Goal: Task Accomplishment & Management: Manage account settings

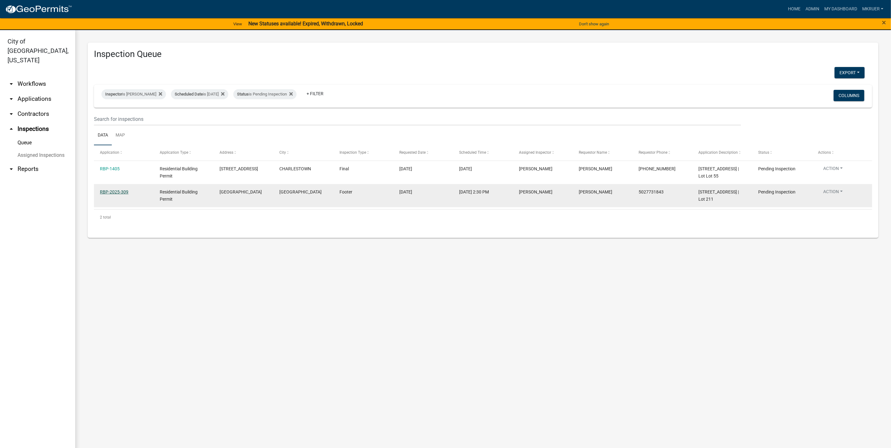
click at [111, 194] on link "RBP-2025-309" at bounding box center [114, 191] width 28 height 5
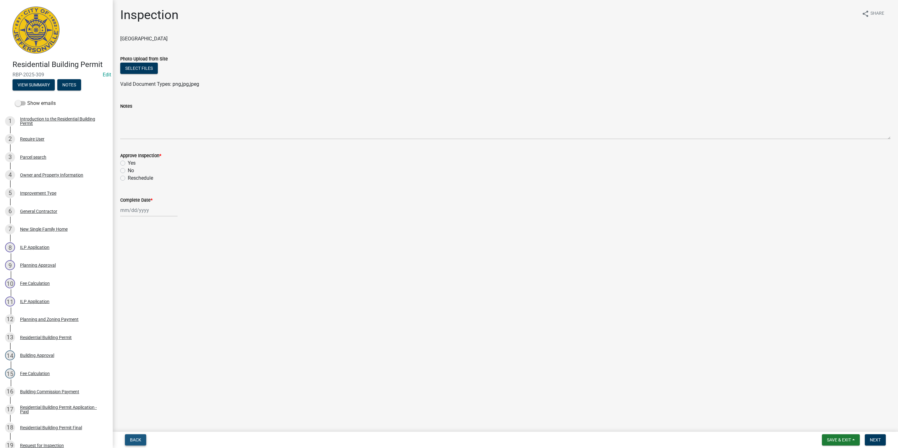
click at [134, 441] on span "Back" at bounding box center [135, 440] width 11 height 5
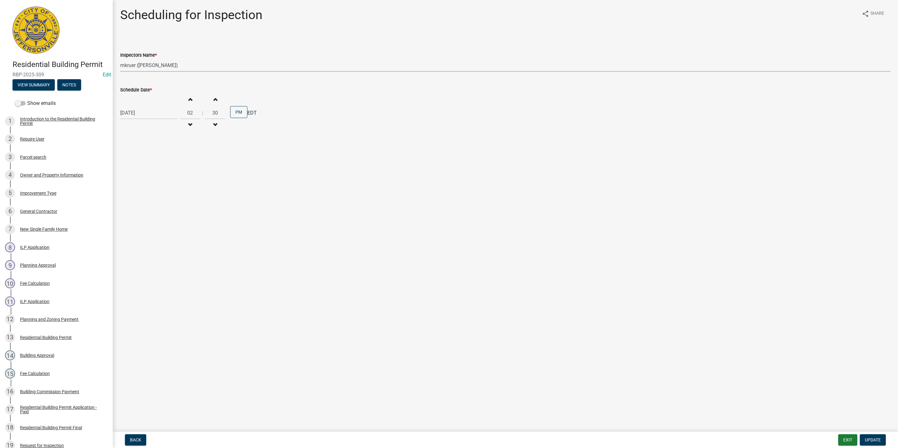
click at [150, 64] on select "Select Item... [PERSON_NAME] ([PERSON_NAME]) [PERSON_NAME] ([PERSON_NAME]) mkru…" at bounding box center [505, 65] width 770 height 13
select select "7b0b9f25-f402-4148-9522-9b9b34b3e885"
click at [120, 59] on select "Select Item... [PERSON_NAME] ([PERSON_NAME]) [PERSON_NAME] ([PERSON_NAME]) mkru…" at bounding box center [505, 65] width 770 height 13
click at [218, 115] on input "30" at bounding box center [215, 112] width 20 height 13
type input "3"
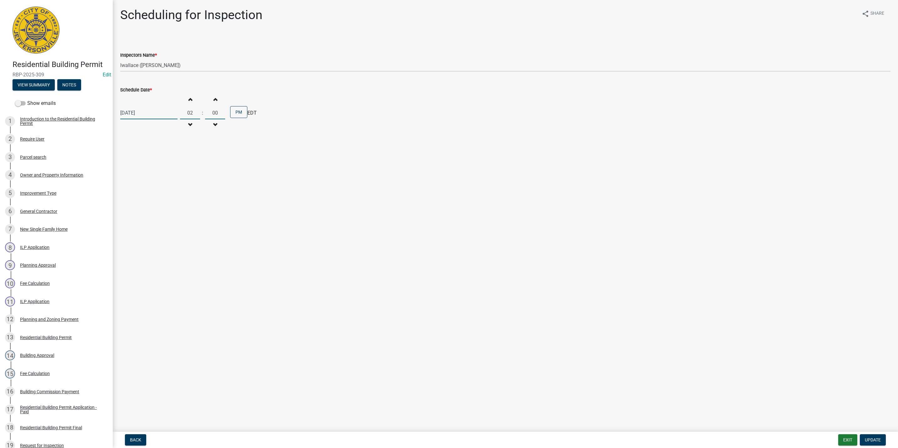
type input "00"
select select "8"
select select "2025"
click at [153, 113] on div "[DATE] [PERSON_NAME] Apr [PERSON_NAME][DATE] Sep Oct Nov [DATE] 1526 1527 1528 …" at bounding box center [148, 112] width 57 height 13
click at [166, 176] on div "22" at bounding box center [167, 177] width 10 height 10
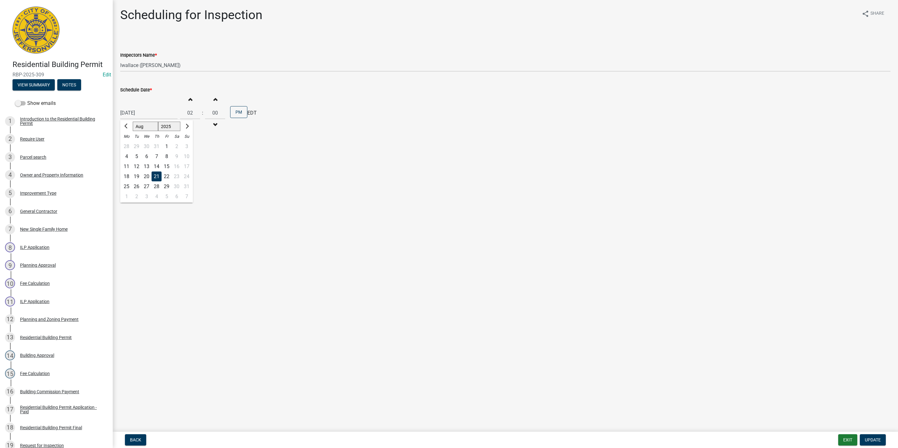
type input "[DATE]"
click at [869, 439] on span "Update" at bounding box center [873, 440] width 16 height 5
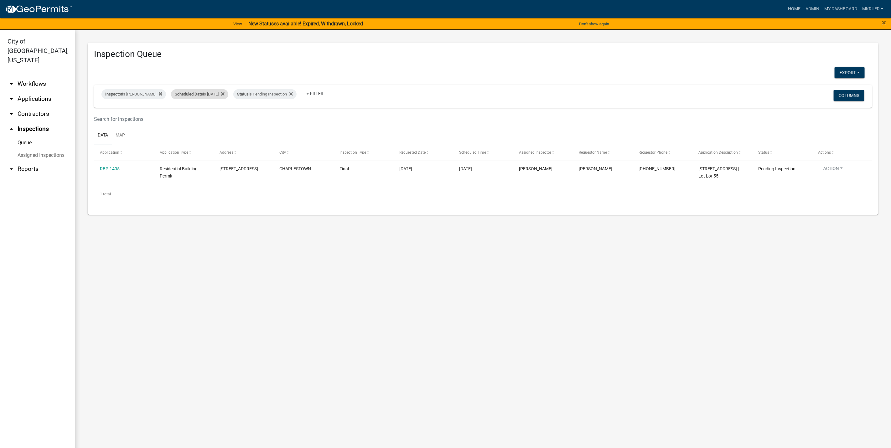
click at [211, 93] on div "Scheduled Date is [DATE]" at bounding box center [199, 94] width 57 height 10
click at [214, 117] on input "[DATE]" at bounding box center [196, 117] width 44 height 13
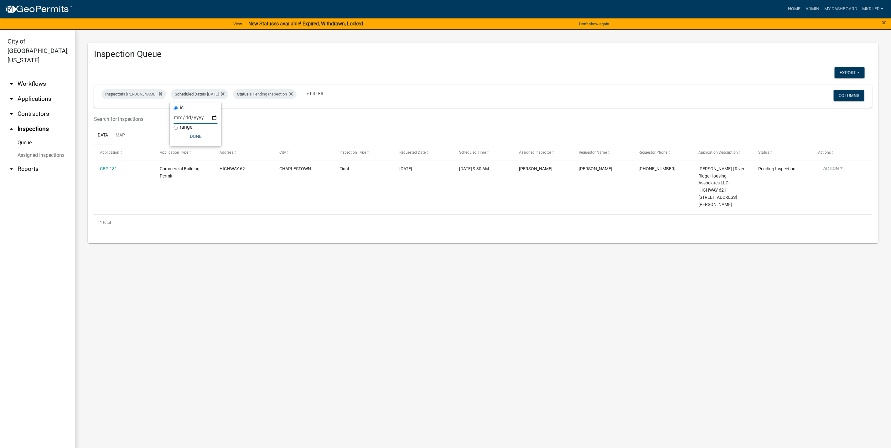
click at [213, 118] on input "[DATE]" at bounding box center [196, 117] width 44 height 13
type input "[DATE]"
